Goal: Task Accomplishment & Management: Use online tool/utility

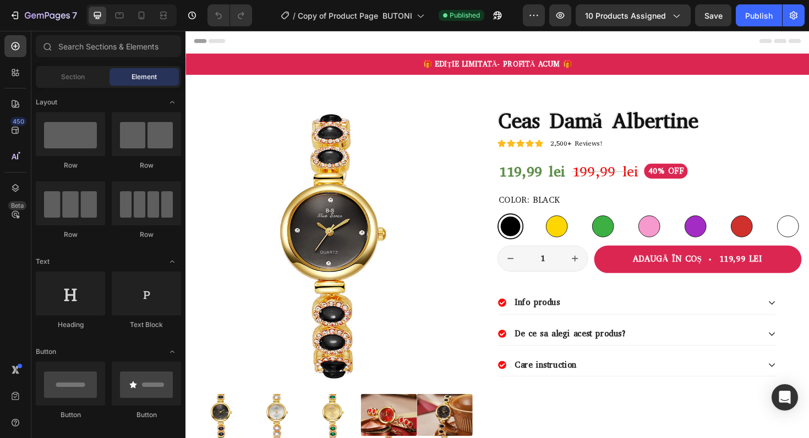
radio input "false"
click at [618, 64] on p "🎁 EDIȚIE LIMITATĂ- PROFITĂ ACUM 🎁" at bounding box center [515, 67] width 658 height 12
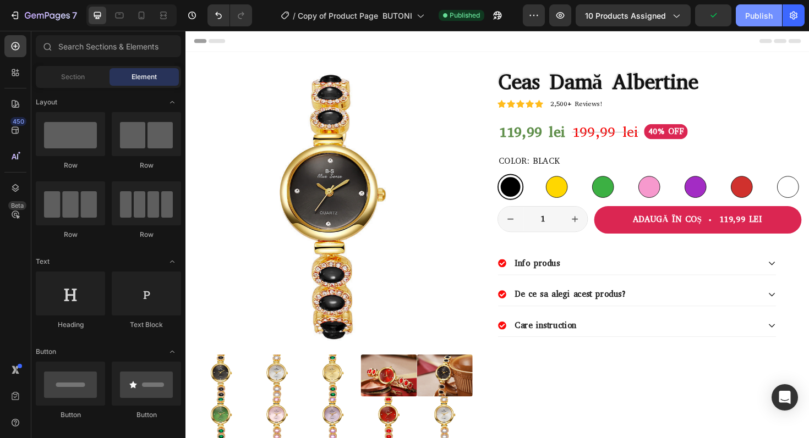
click at [764, 18] on div "Publish" at bounding box center [759, 16] width 28 height 12
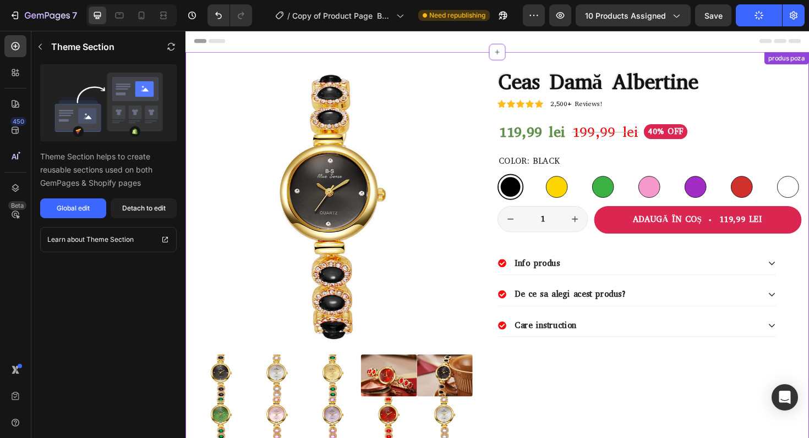
click at [629, 308] on p "De ce sa alegi acest produs?" at bounding box center [593, 311] width 118 height 12
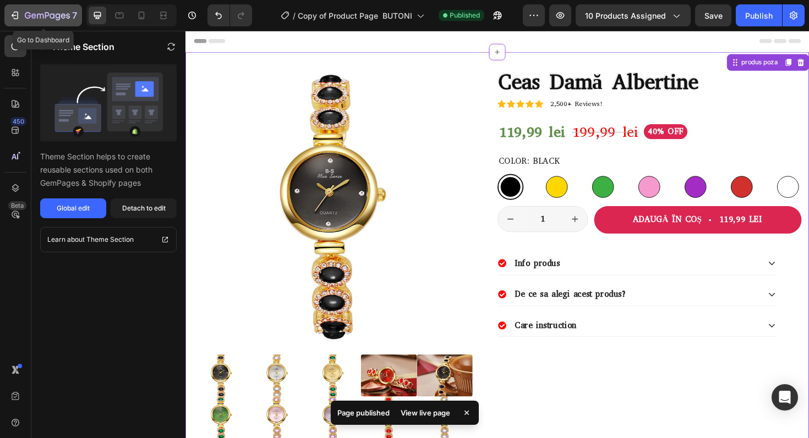
click at [69, 17] on icon "button" at bounding box center [68, 15] width 4 height 5
